Goal: Navigation & Orientation: Find specific page/section

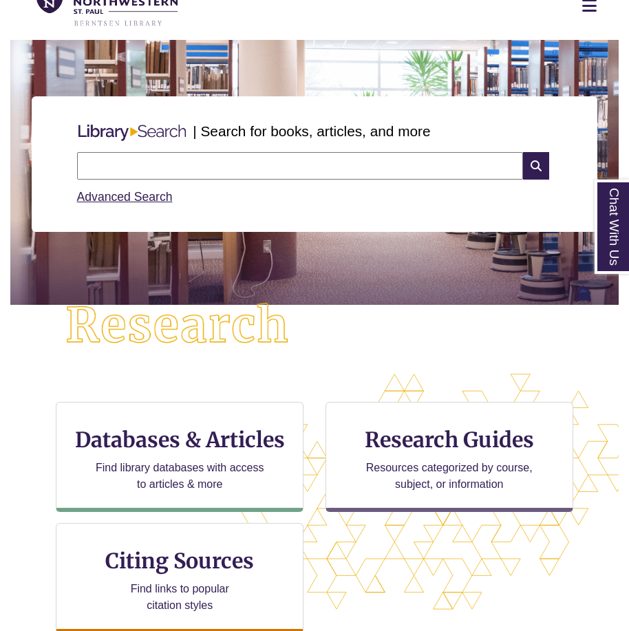
scroll to position [69, 0]
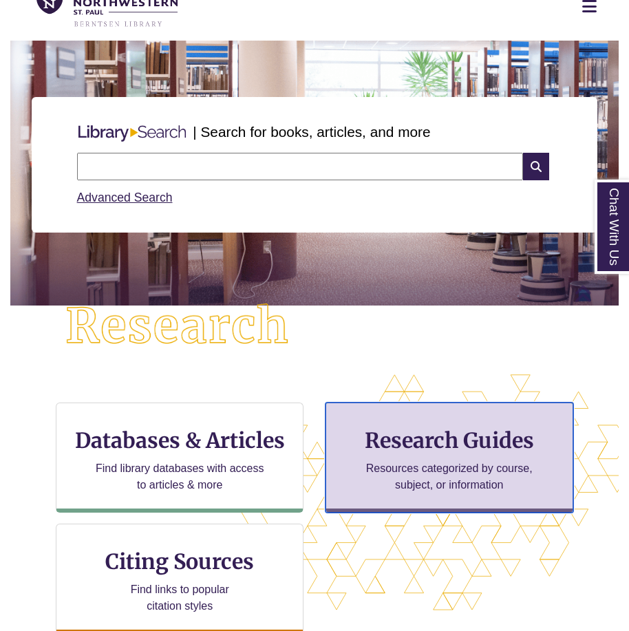
click at [427, 411] on div "Research Guides Resources categorized by course, subject, or information" at bounding box center [450, 458] width 248 height 110
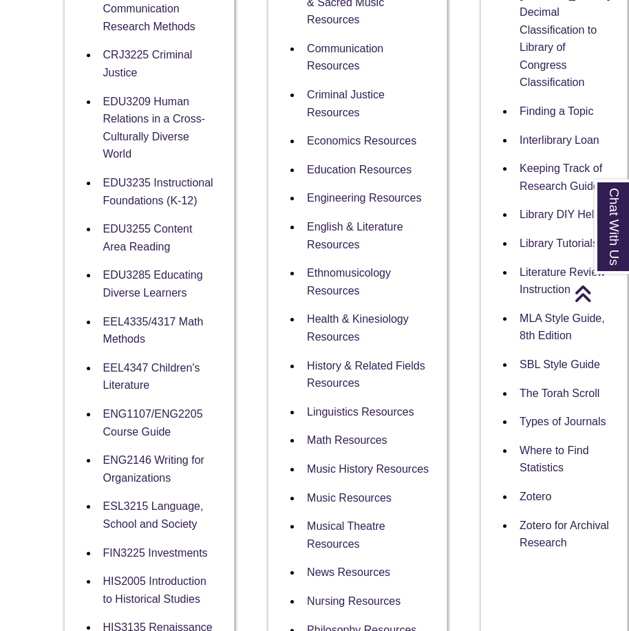
scroll to position [757, 0]
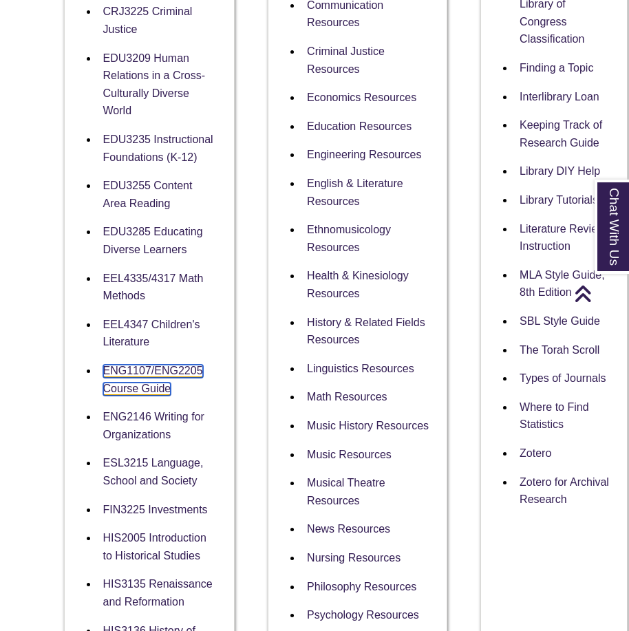
click at [151, 396] on link "ENG1107/ENG2205 Course Guide" at bounding box center [153, 380] width 100 height 31
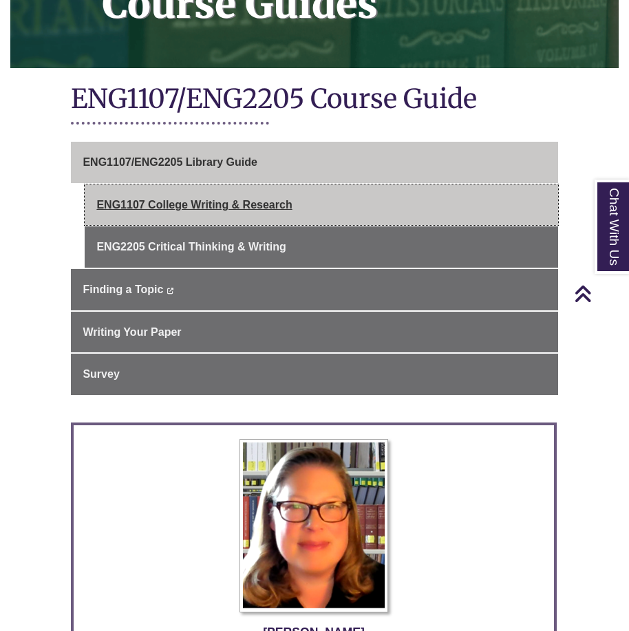
scroll to position [206, 0]
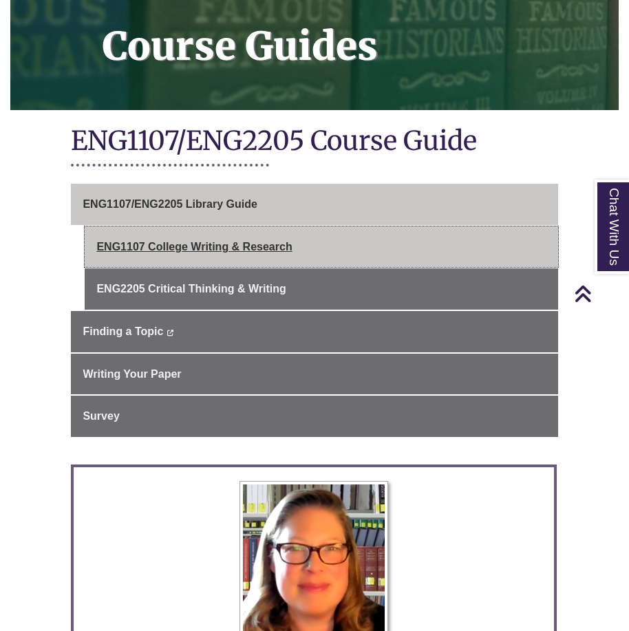
click at [184, 252] on link "ENG1107 College Writing & Research" at bounding box center [321, 246] width 473 height 41
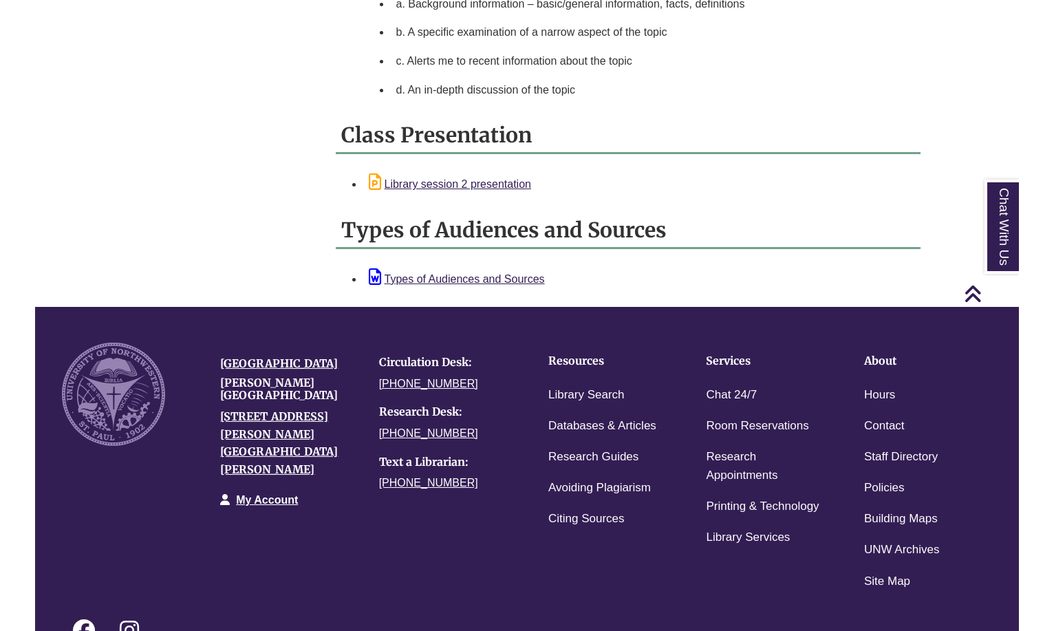
scroll to position [1487, 0]
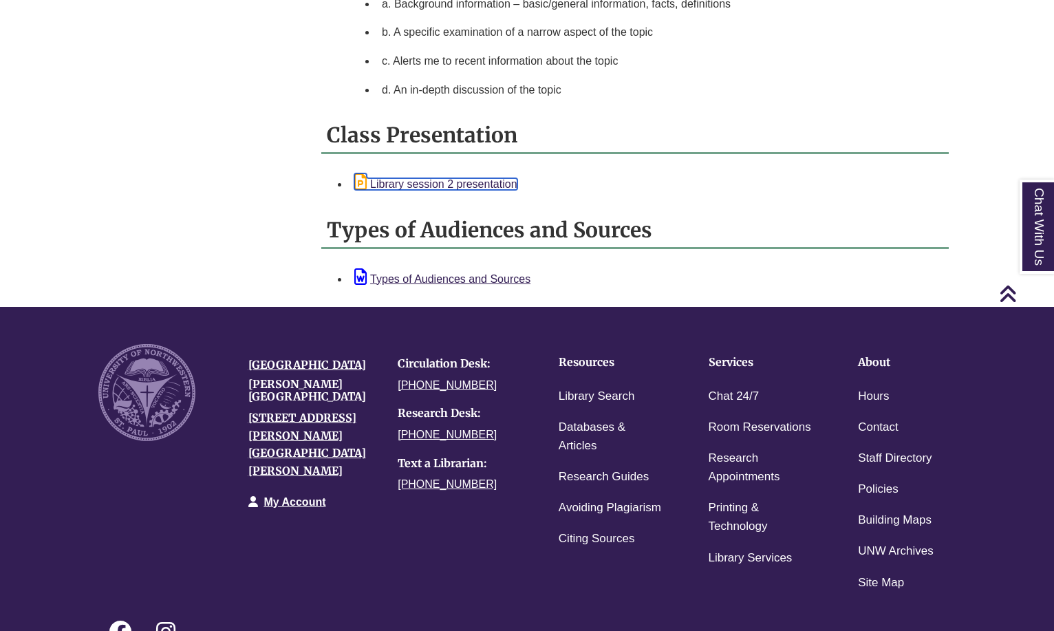
click at [457, 182] on link "Library session 2 presentation" at bounding box center [435, 184] width 162 height 12
